Goal: Transaction & Acquisition: Download file/media

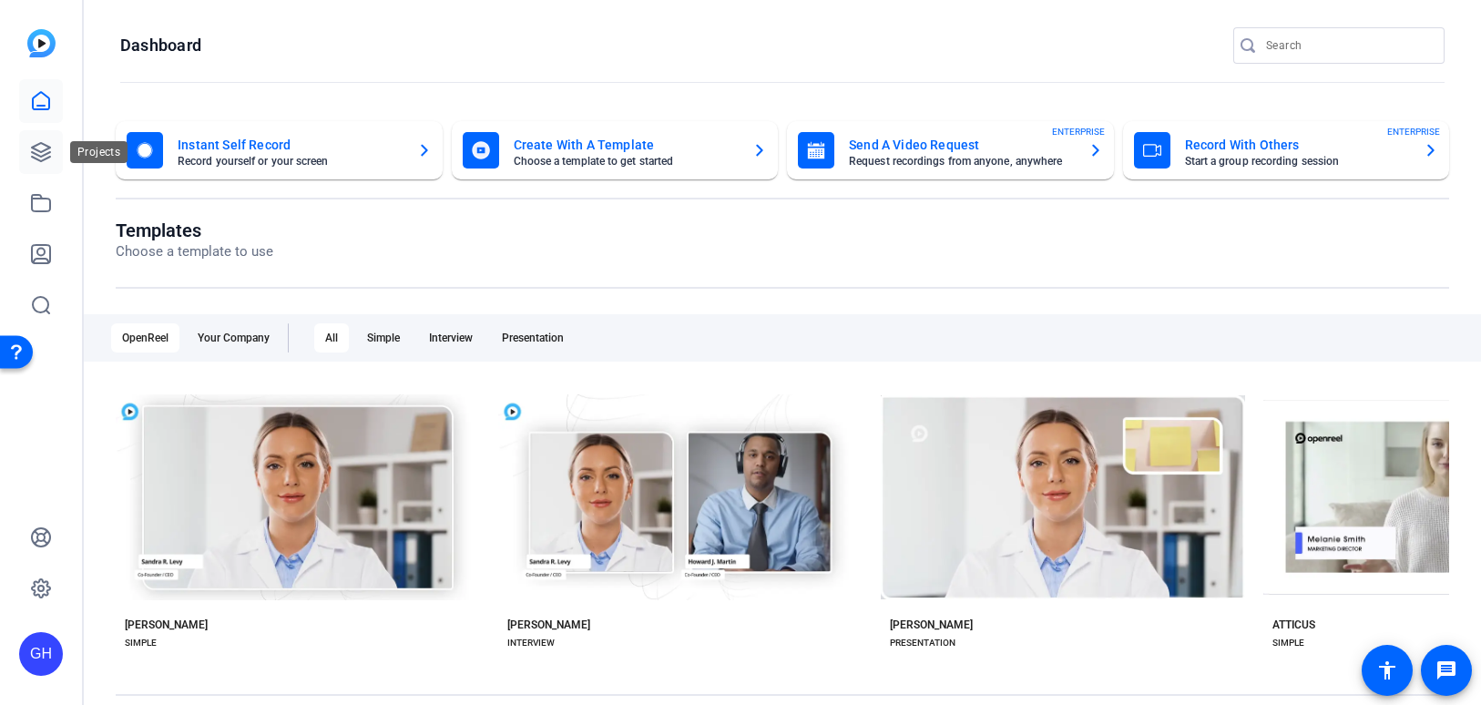
click at [43, 151] on icon at bounding box center [41, 152] width 18 height 18
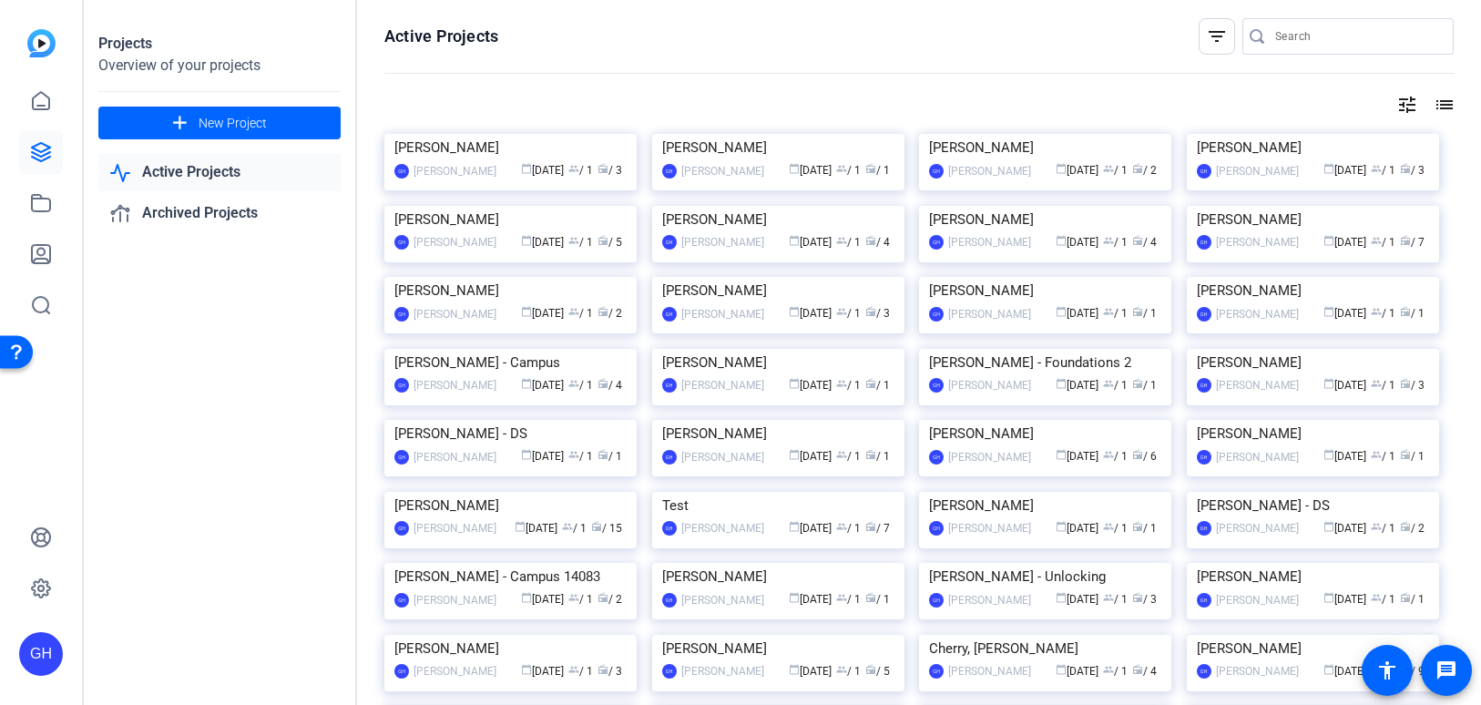
click at [525, 134] on img at bounding box center [510, 134] width 252 height 0
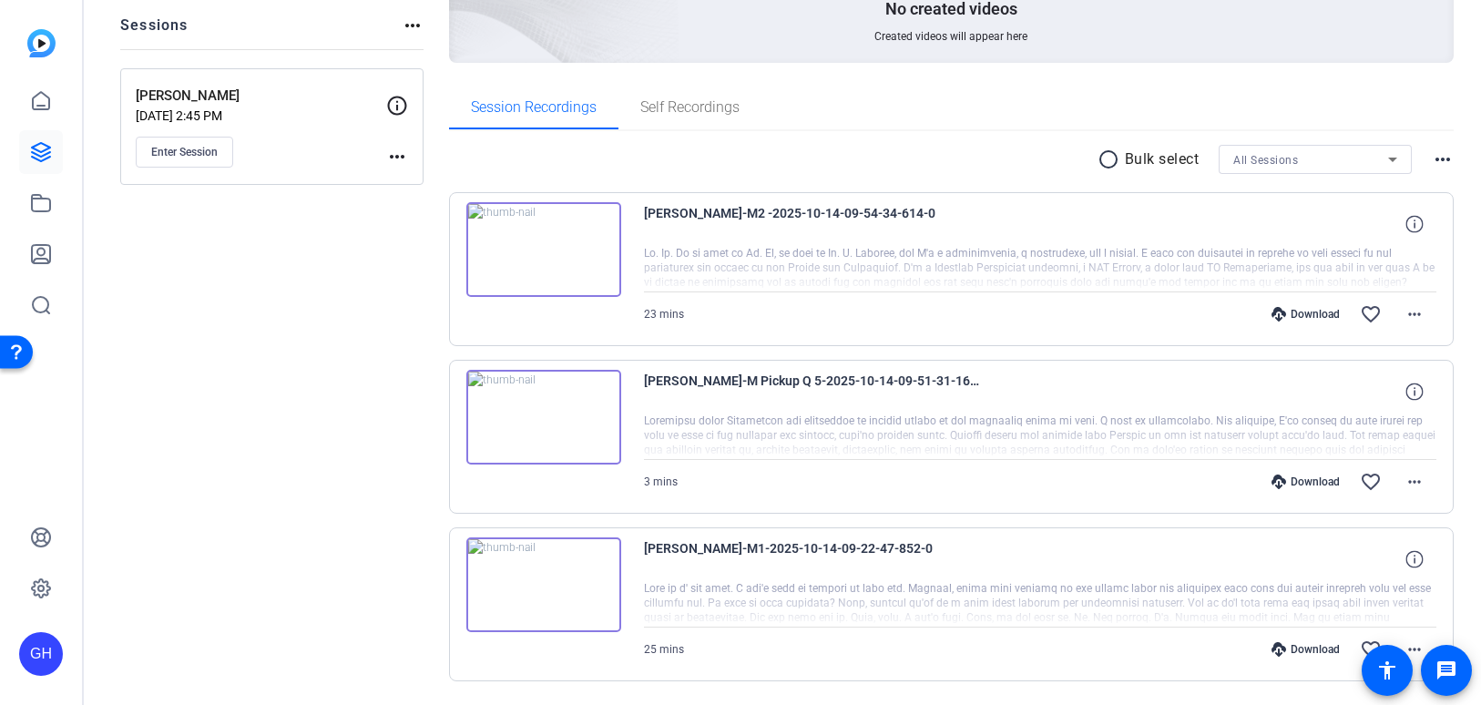
scroll to position [215, 0]
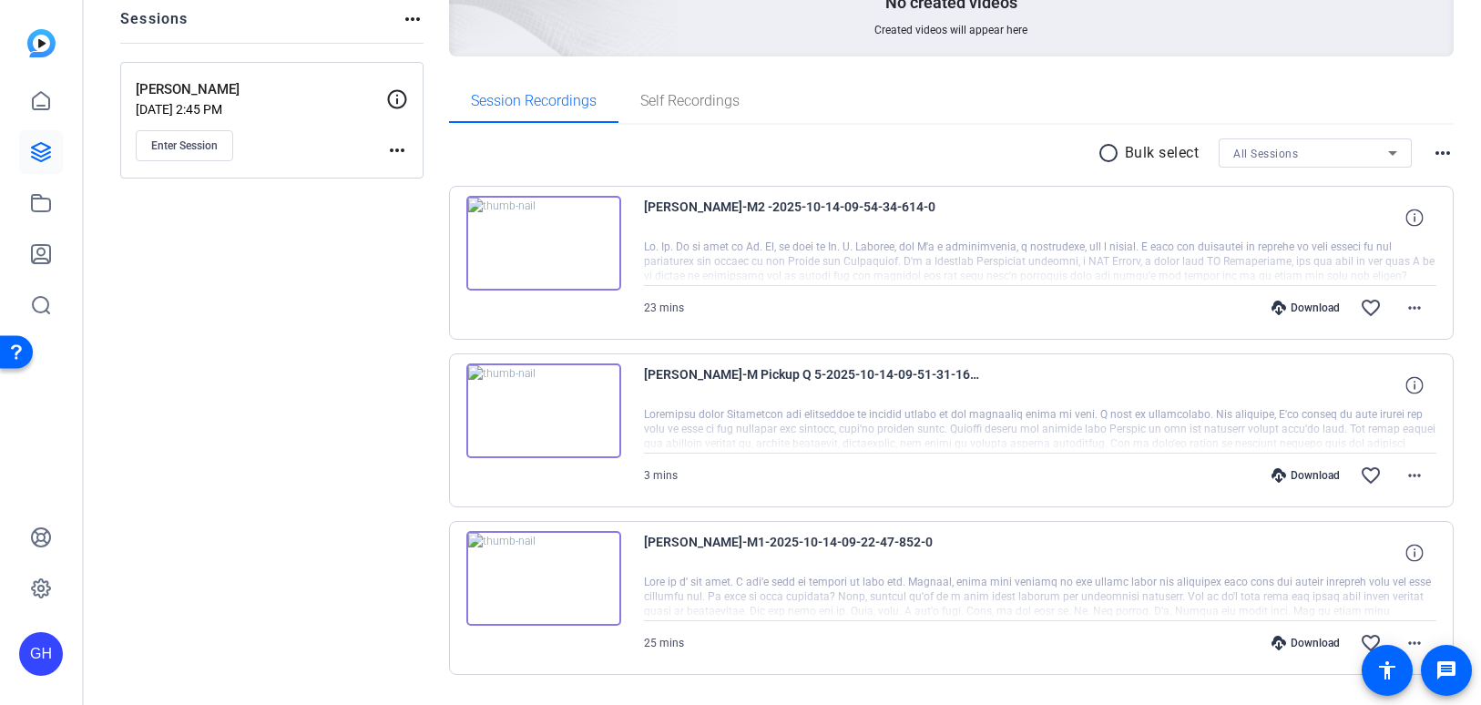
click at [1310, 311] on div "Download" at bounding box center [1305, 307] width 87 height 15
click at [1324, 468] on div "Download" at bounding box center [1305, 475] width 87 height 15
click at [1327, 642] on div "Download" at bounding box center [1305, 643] width 87 height 15
